Goal: Browse casually: Explore the website without a specific task or goal

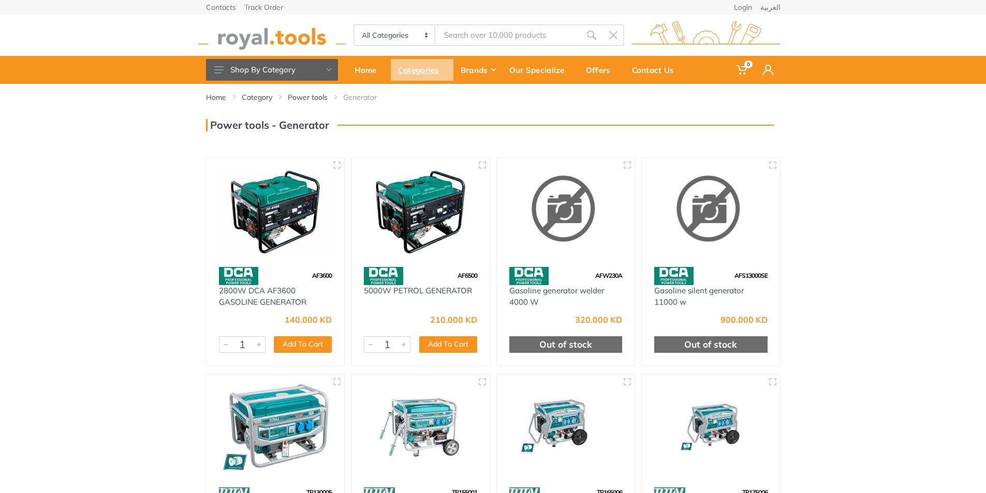
click at [417, 73] on div "Categories" at bounding box center [422, 70] width 63 height 22
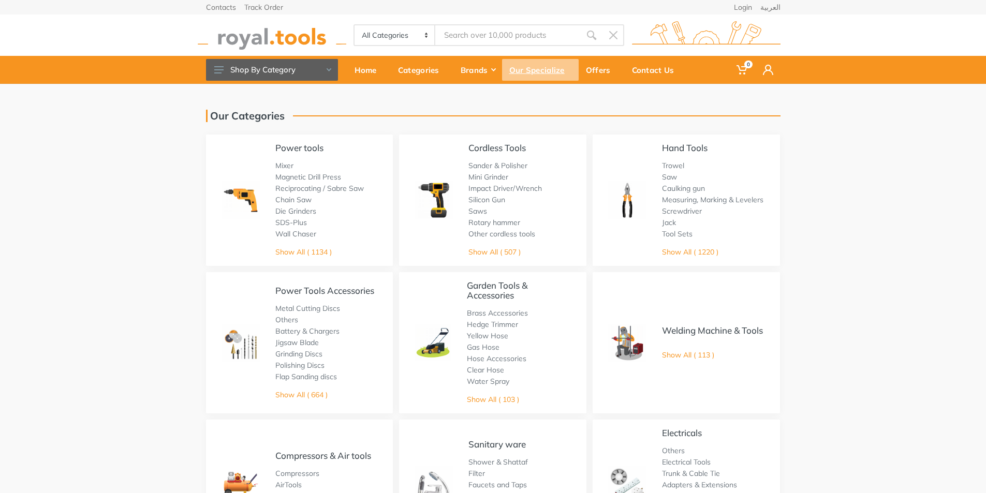
click at [549, 70] on div "Our Specialize" at bounding box center [540, 70] width 77 height 22
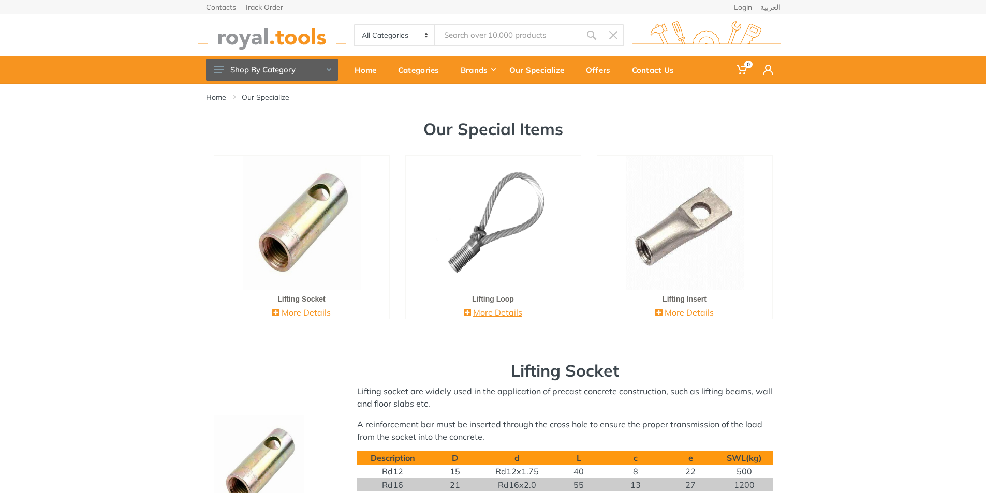
click at [498, 313] on link "More Details" at bounding box center [493, 312] width 58 height 10
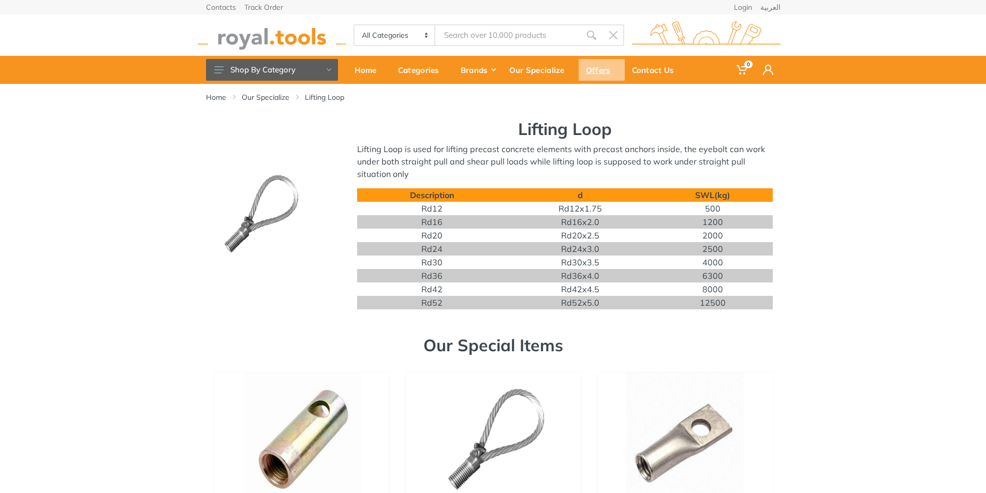
click at [604, 71] on div "Offers" at bounding box center [601, 70] width 46 height 22
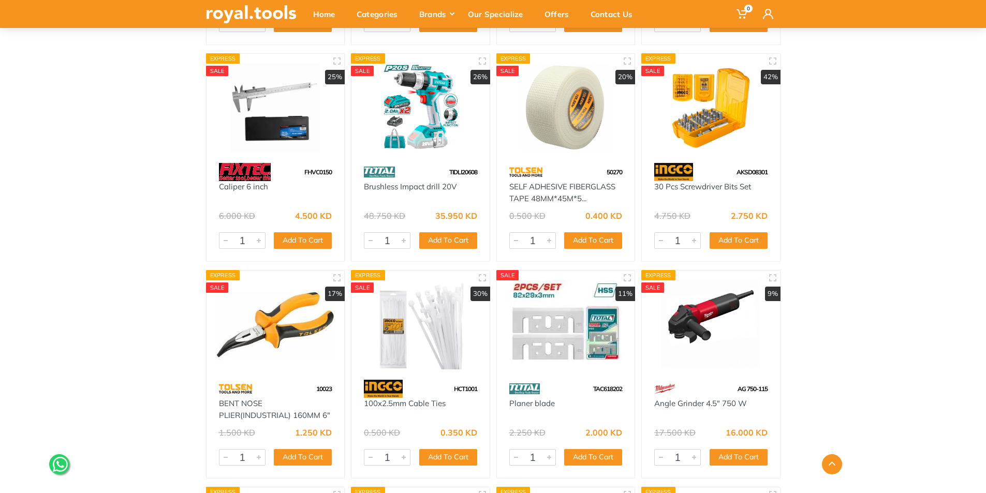
scroll to position [4036, 0]
